Goal: Check status: Check status

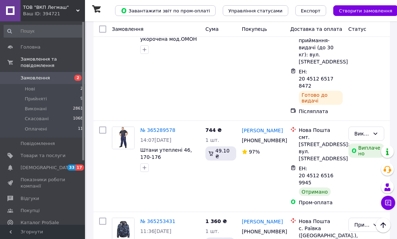
scroll to position [197, 0]
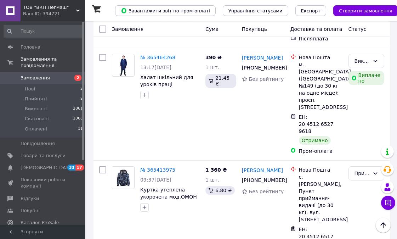
click at [62, 72] on link "Замовлення 2" at bounding box center [43, 78] width 87 height 12
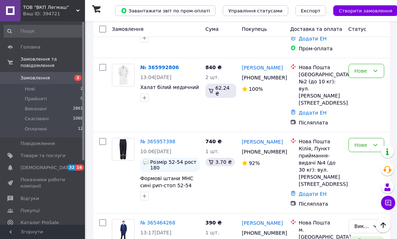
scroll to position [118, 0]
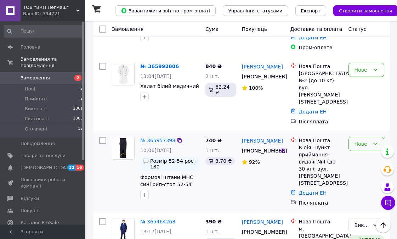
click at [364, 140] on div "Нове" at bounding box center [362, 144] width 15 height 8
click at [364, 137] on li "Прийнято" at bounding box center [366, 142] width 35 height 20
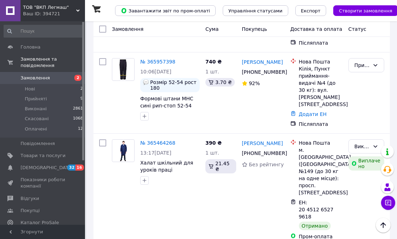
scroll to position [0, 0]
